Goal: Task Accomplishment & Management: Use online tool/utility

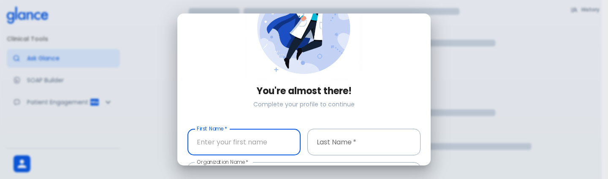
scroll to position [101, 0]
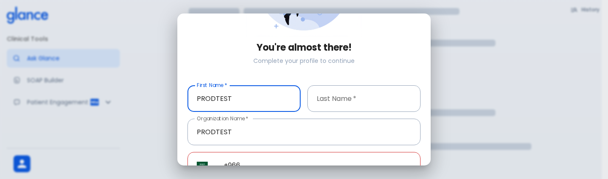
type input "PRODTEST"
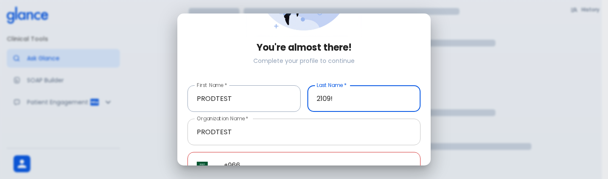
scroll to position [147, 0]
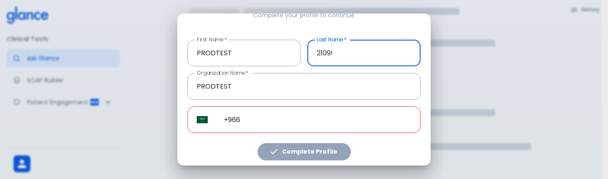
type input "2109!"
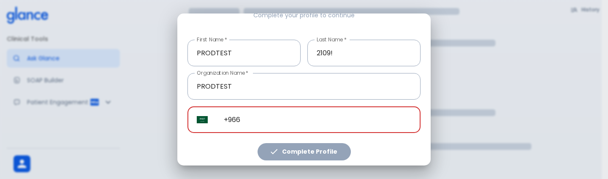
click at [313, 127] on input "+966" at bounding box center [317, 119] width 206 height 27
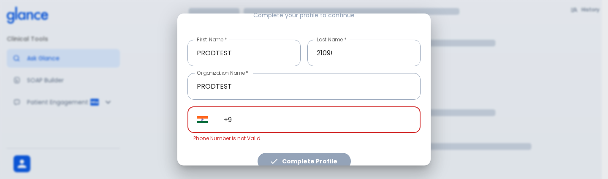
type input "+"
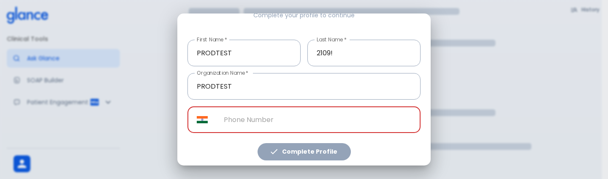
paste input "[PHONE_NUMBER]"
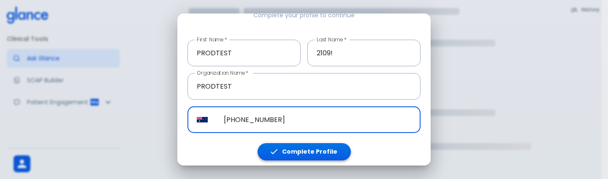
type input "[PHONE_NUMBER]"
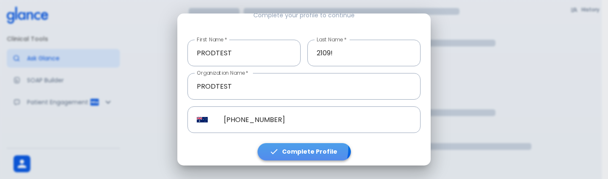
click at [300, 145] on button "Complete Profile" at bounding box center [303, 151] width 93 height 17
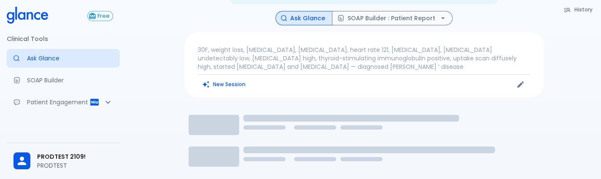
scroll to position [44, 0]
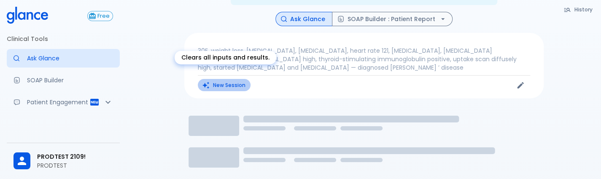
click at [234, 79] on button "New Session" at bounding box center [224, 85] width 53 height 12
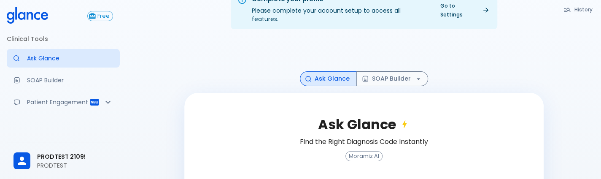
scroll to position [93, 0]
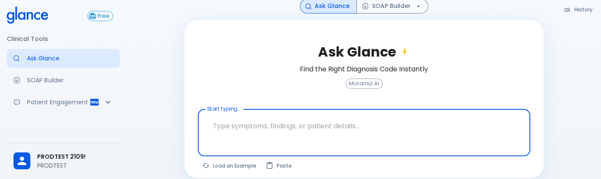
click at [338, 116] on textarea "Start typing..." at bounding box center [364, 126] width 321 height 27
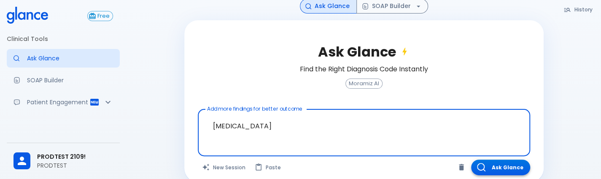
type textarea "[MEDICAL_DATA]"
click at [496, 159] on button "Ask Glance" at bounding box center [500, 167] width 59 height 16
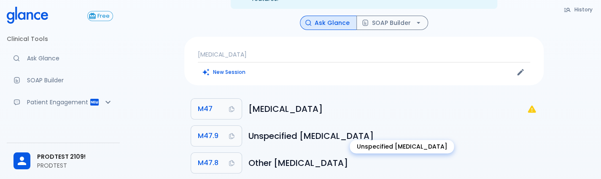
scroll to position [40, 0]
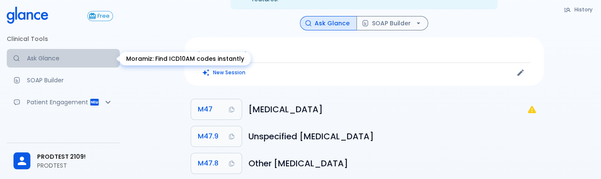
click at [65, 63] on link "Ask Glance" at bounding box center [63, 58] width 113 height 19
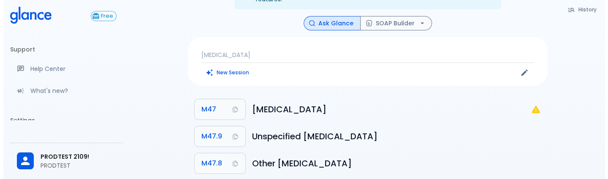
scroll to position [162, 0]
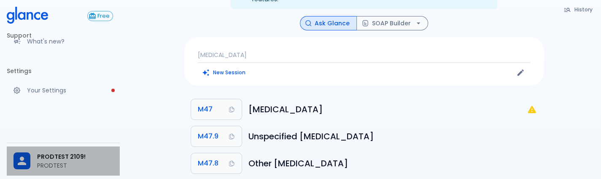
click at [40, 153] on span "PRODTEST 2109!" at bounding box center [75, 156] width 76 height 9
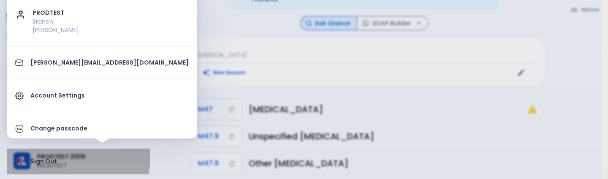
click at [58, 156] on li "Sign Out" at bounding box center [102, 162] width 190 height 26
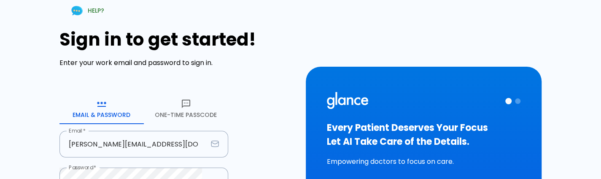
scroll to position [77, 0]
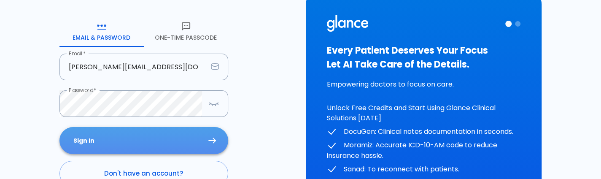
click at [142, 141] on button "Sign In" at bounding box center [143, 140] width 169 height 27
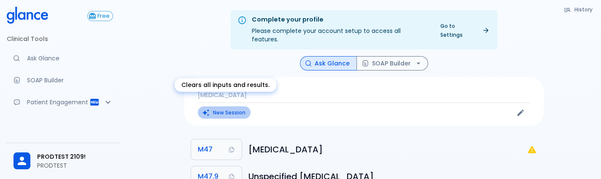
click at [214, 106] on button "New Session" at bounding box center [224, 112] width 53 height 12
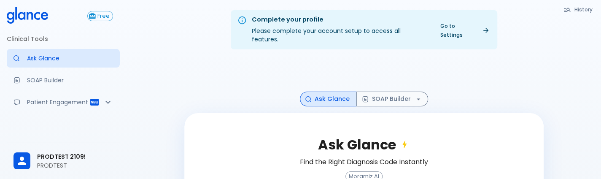
scroll to position [94, 0]
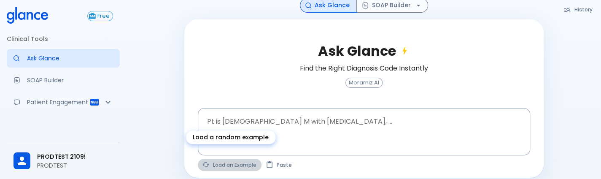
click at [224, 159] on button "Load an Example" at bounding box center [230, 165] width 64 height 12
type textarea "62M, HTN, acute tearing [MEDICAL_DATA] to back, BP 170/95, asymmetric pulses, C…"
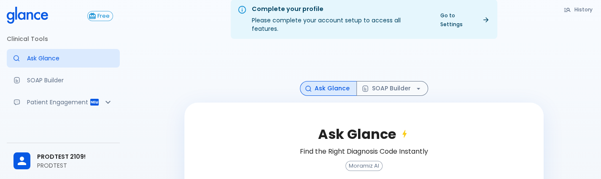
scroll to position [8, 0]
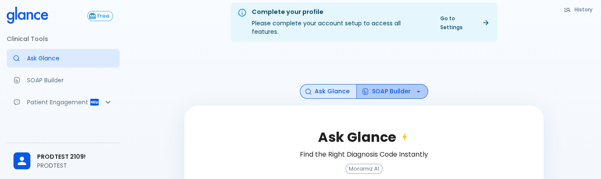
click at [398, 84] on button "SOAP Builder" at bounding box center [393, 91] width 72 height 15
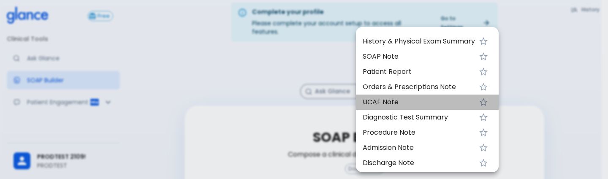
click at [402, 99] on span "UCAF Note" at bounding box center [418, 102] width 112 height 10
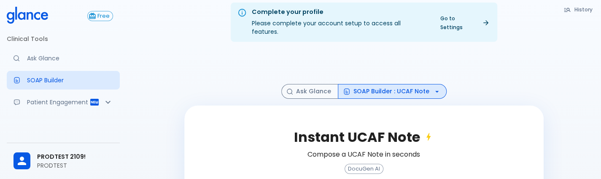
scroll to position [116, 0]
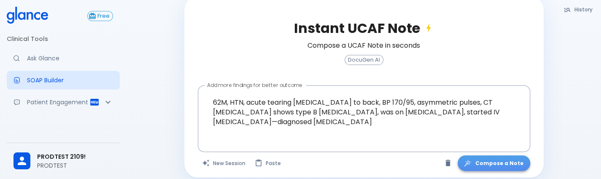
click at [502, 155] on button "Compose a Note" at bounding box center [494, 163] width 73 height 16
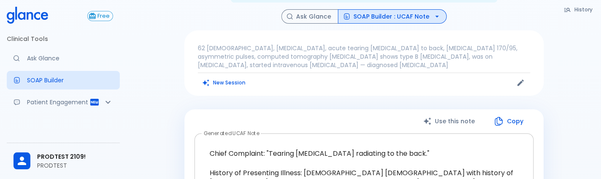
scroll to position [0, 0]
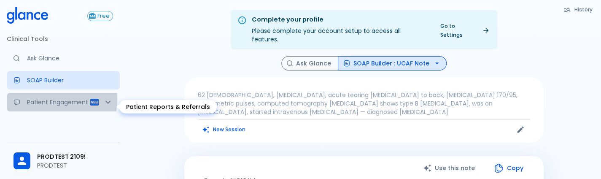
click at [51, 99] on p "Patient Engagement" at bounding box center [58, 102] width 62 height 8
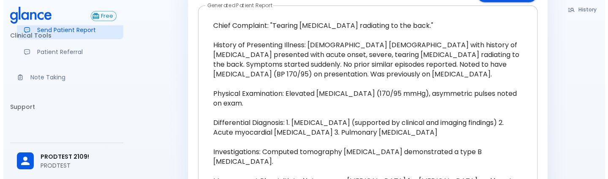
scroll to position [146, 0]
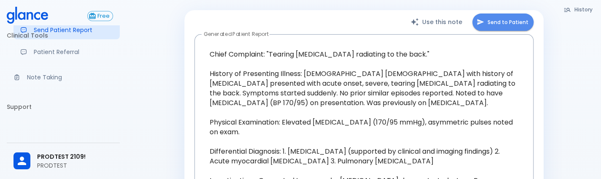
click at [502, 14] on button "Send to Patient" at bounding box center [503, 22] width 61 height 17
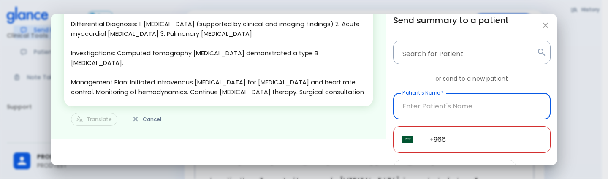
scroll to position [122, 0]
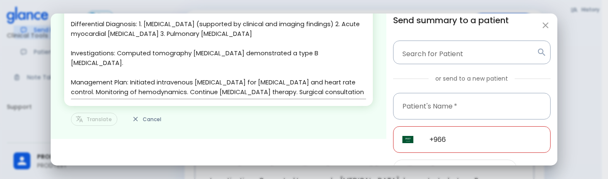
click at [94, 121] on div "Translate Cancel" at bounding box center [218, 119] width 308 height 13
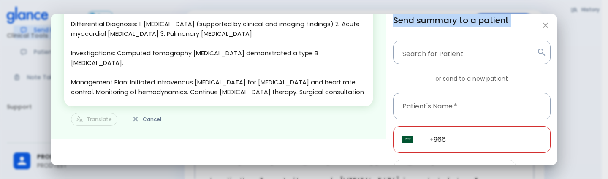
click at [94, 121] on div "Translate Cancel" at bounding box center [218, 119] width 308 height 13
click at [147, 124] on button "Cancel" at bounding box center [146, 119] width 39 height 13
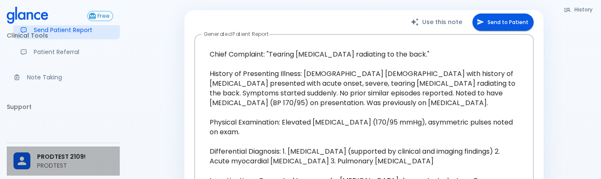
click at [26, 160] on icon at bounding box center [22, 160] width 13 height 13
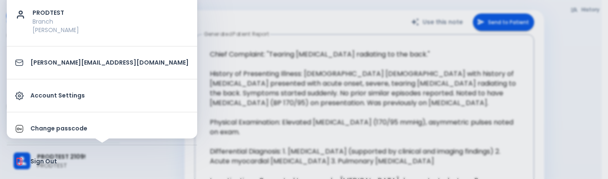
click at [38, 155] on li "Sign Out" at bounding box center [102, 162] width 190 height 26
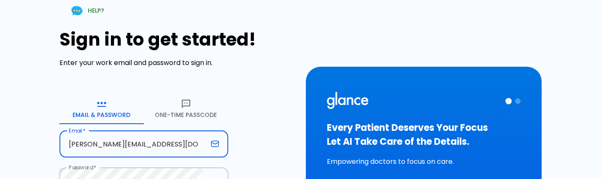
click at [157, 145] on input "[PERSON_NAME][EMAIL_ADDRESS][DOMAIN_NAME]" at bounding box center [133, 144] width 148 height 27
type input "[PERSON_NAME][EMAIL_ADDRESS][DOMAIN_NAME]"
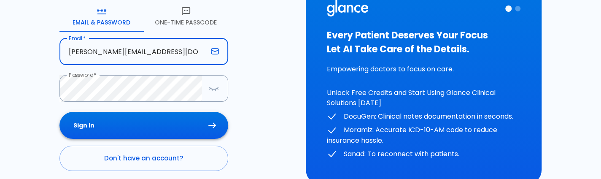
scroll to position [93, 0]
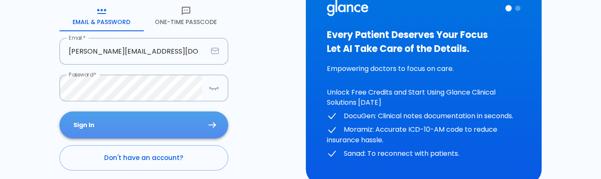
click at [149, 120] on button "Sign In" at bounding box center [143, 124] width 169 height 27
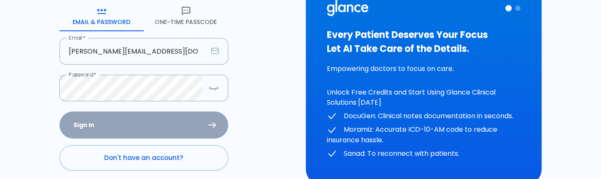
scroll to position [142, 0]
